Goal: Information Seeking & Learning: Compare options

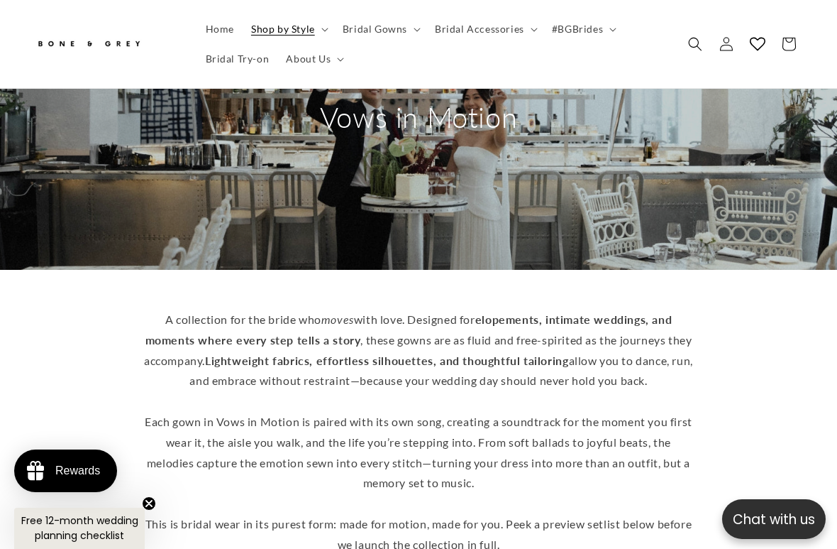
scroll to position [0, 271]
click at [368, 33] on span "Bridal Gowns" at bounding box center [375, 29] width 65 height 13
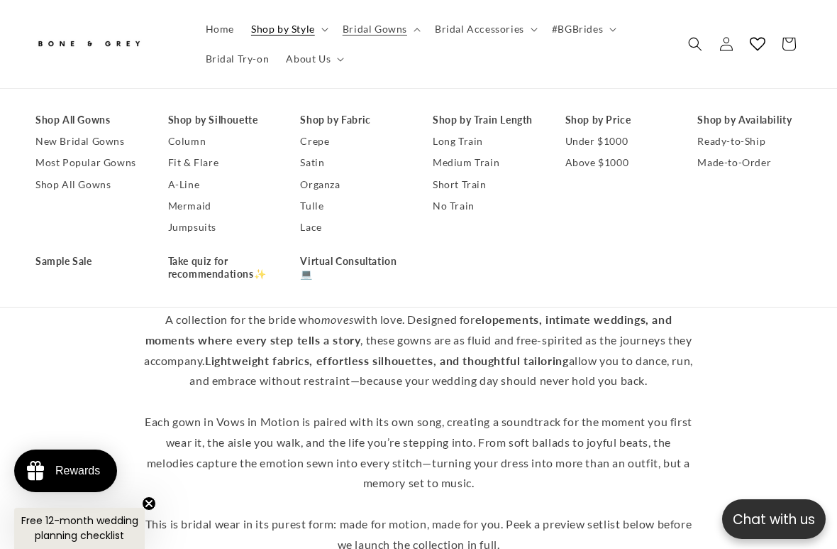
scroll to position [0, 542]
click at [300, 140] on link "Crepe" at bounding box center [352, 141] width 104 height 21
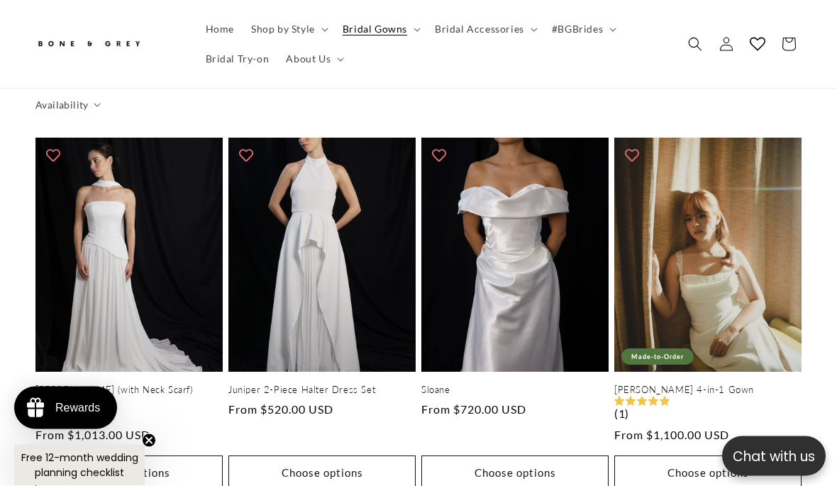
scroll to position [743, 0]
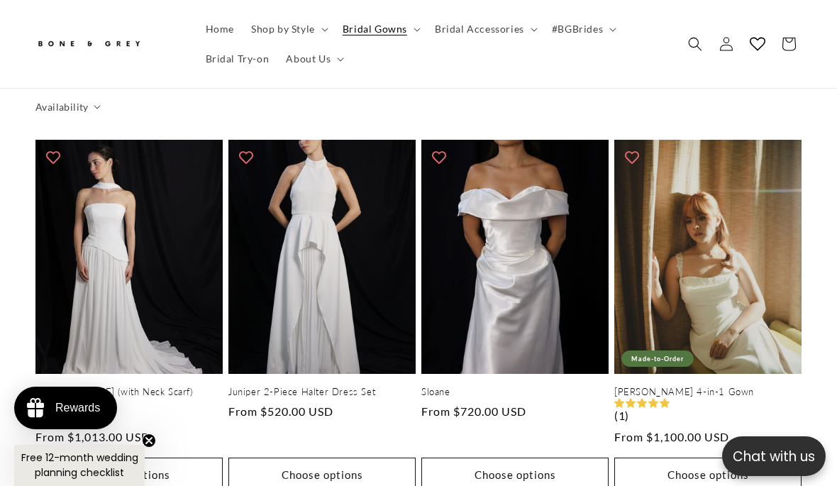
click at [273, 386] on link "Juniper 2-Piece Halter Dress Set" at bounding box center [322, 392] width 187 height 12
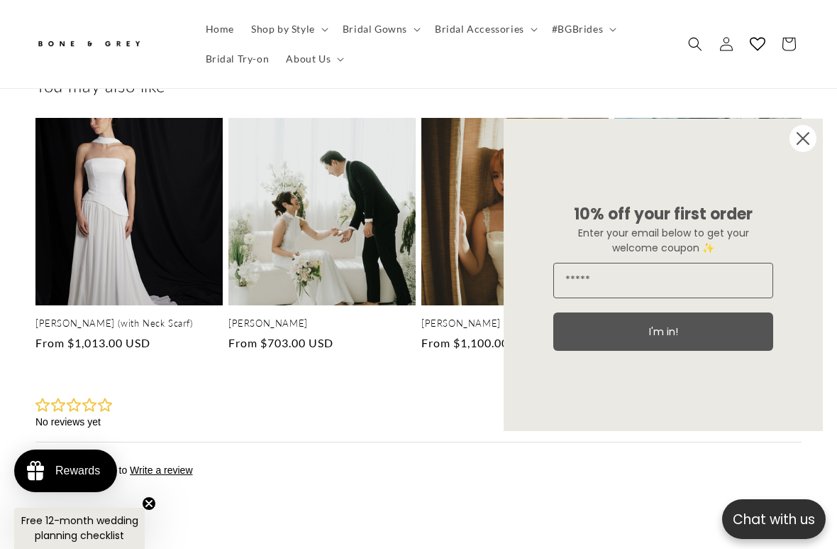
click at [807, 138] on circle "Close dialog" at bounding box center [803, 138] width 27 height 27
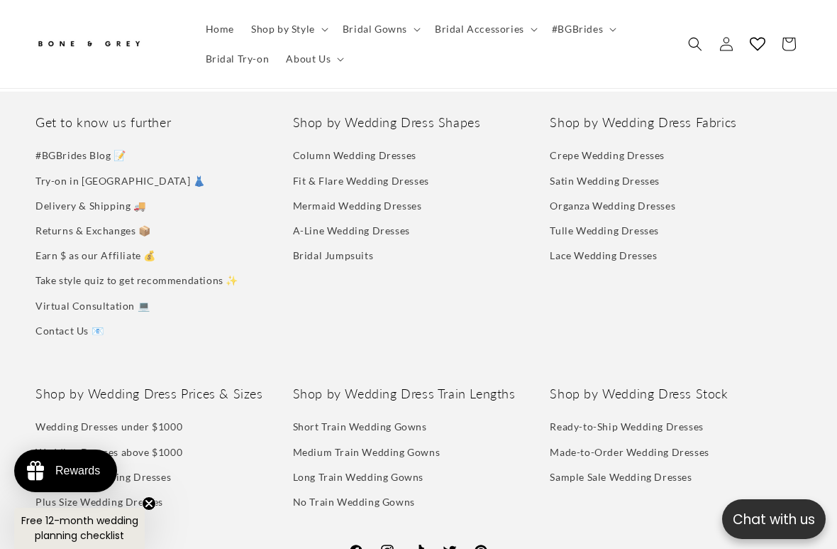
scroll to position [0, 271]
click at [323, 173] on link "Fit & Flare Wedding Dresses" at bounding box center [361, 180] width 136 height 25
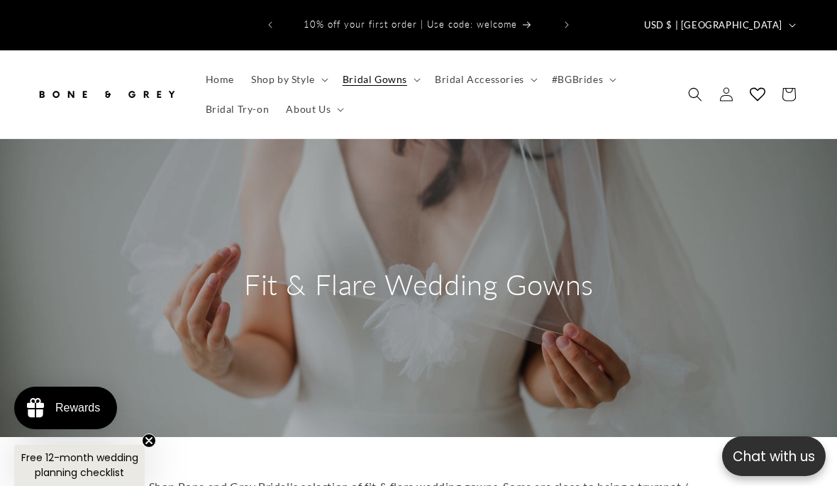
click at [130, 321] on div "Fit & Flare Wedding Gowns" at bounding box center [418, 288] width 837 height 298
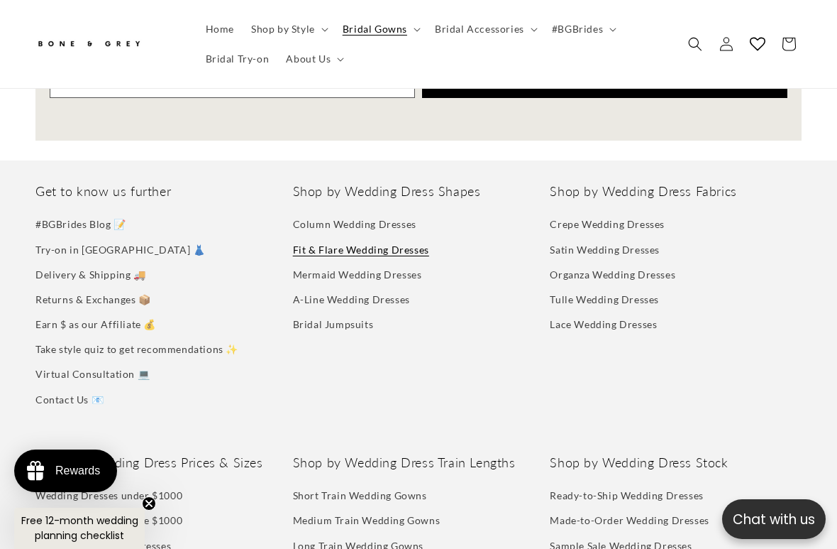
scroll to position [0, 542]
click at [329, 287] on link "A-Line Wedding Dresses" at bounding box center [351, 299] width 117 height 25
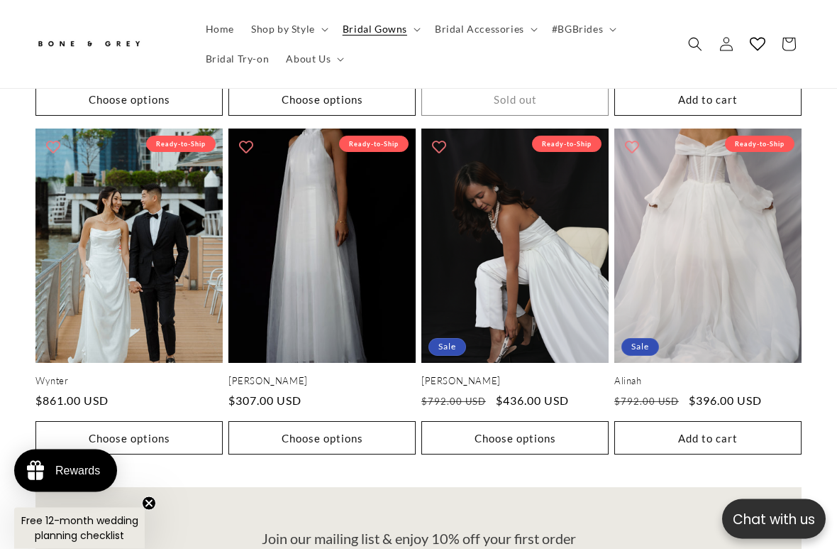
scroll to position [1494, 0]
click at [89, 375] on link "Wynter" at bounding box center [128, 381] width 187 height 12
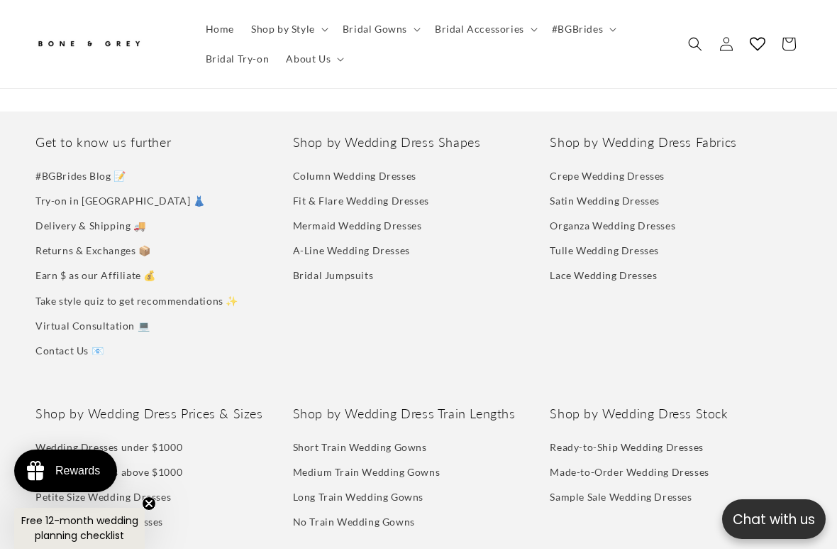
scroll to position [0, 271]
click at [331, 188] on link "Fit & Flare Wedding Dresses" at bounding box center [361, 200] width 136 height 25
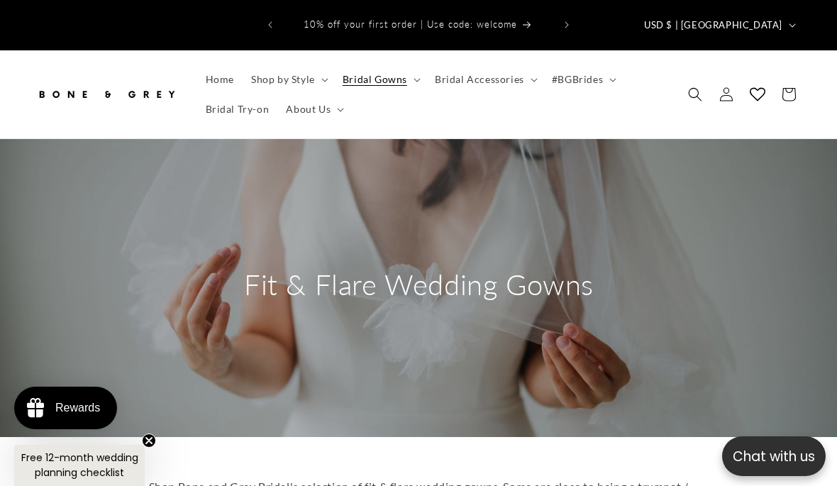
click at [360, 73] on span "Bridal Gowns" at bounding box center [375, 79] width 65 height 13
